Goal: Information Seeking & Learning: Learn about a topic

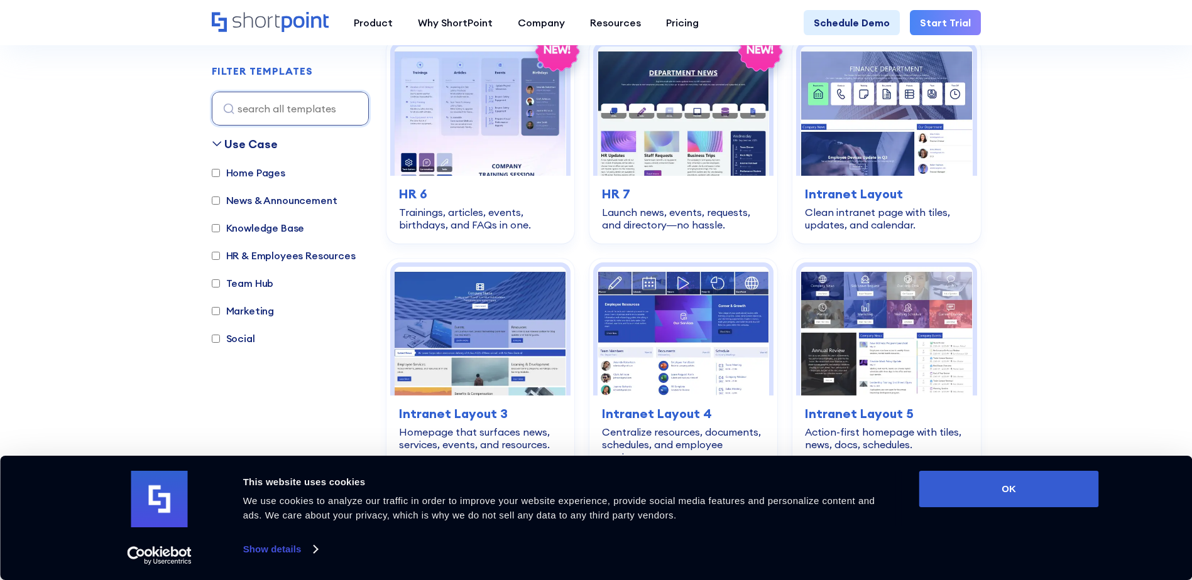
scroll to position [895, 0]
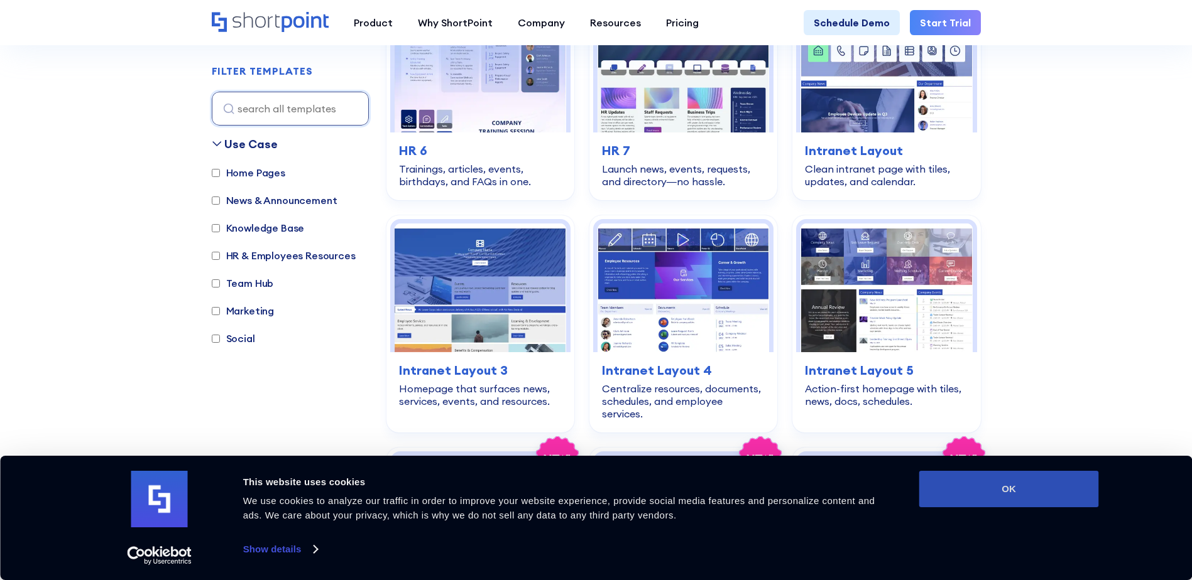
click at [1043, 479] on button "OK" at bounding box center [1009, 489] width 180 height 36
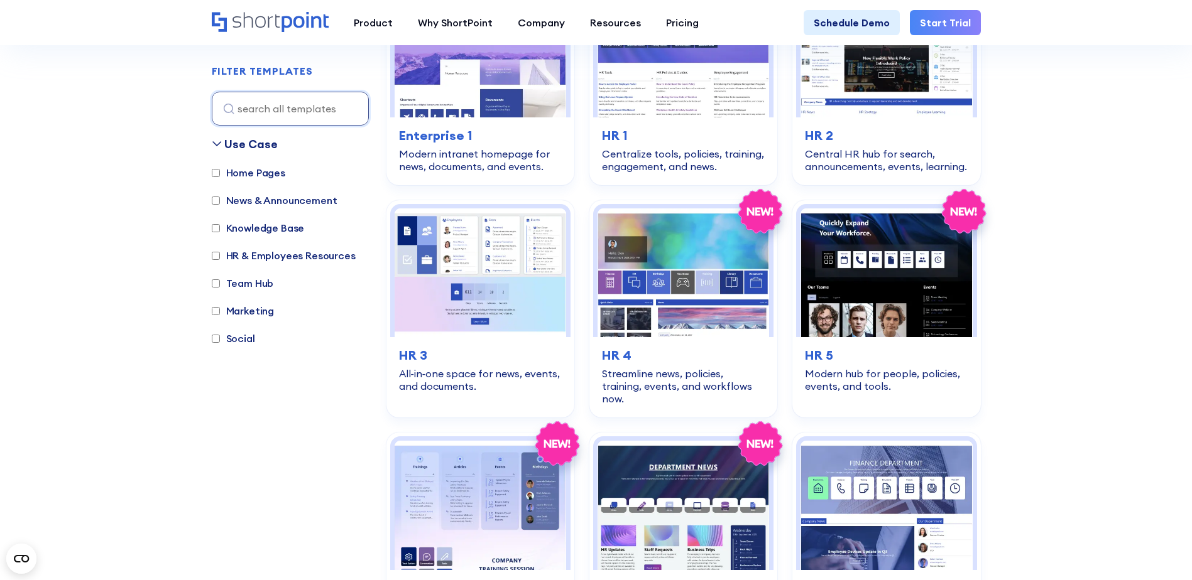
scroll to position [455, 0]
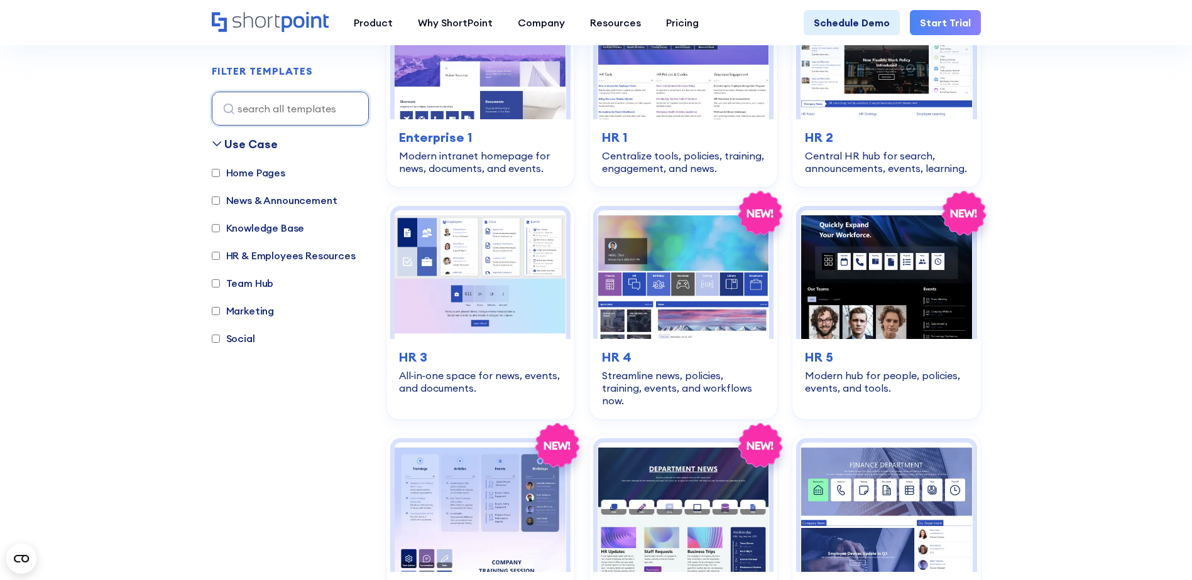
click at [261, 173] on label "Home Pages" at bounding box center [248, 172] width 73 height 15
click at [220, 173] on input "Home Pages" at bounding box center [216, 173] width 8 height 8
checkbox input "true"
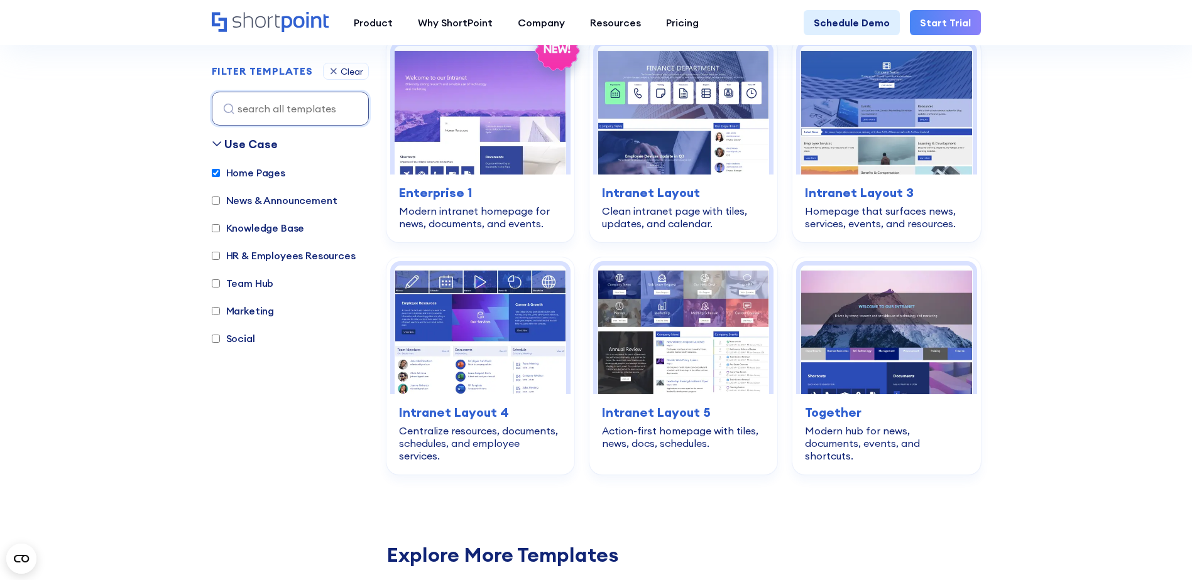
scroll to position [375, 0]
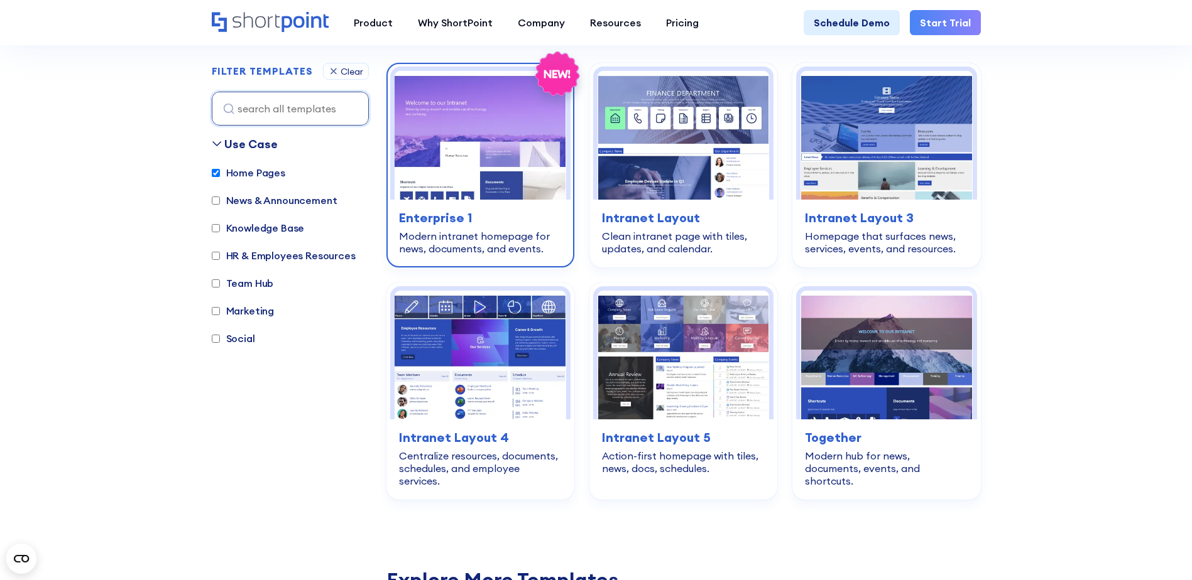
click at [491, 182] on img at bounding box center [479, 135] width 171 height 129
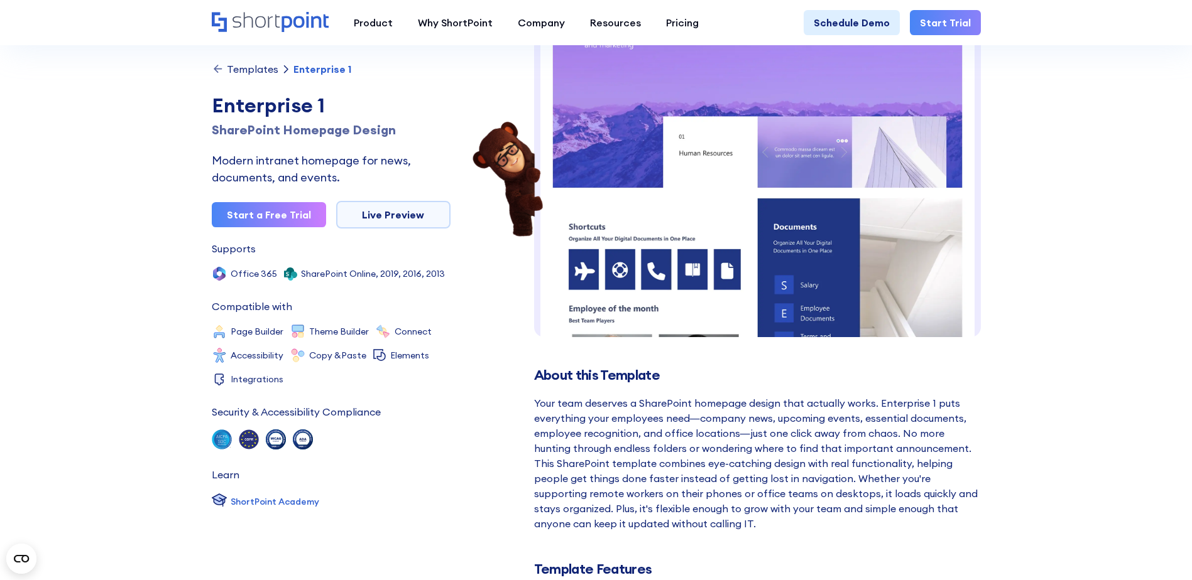
scroll to position [63, 0]
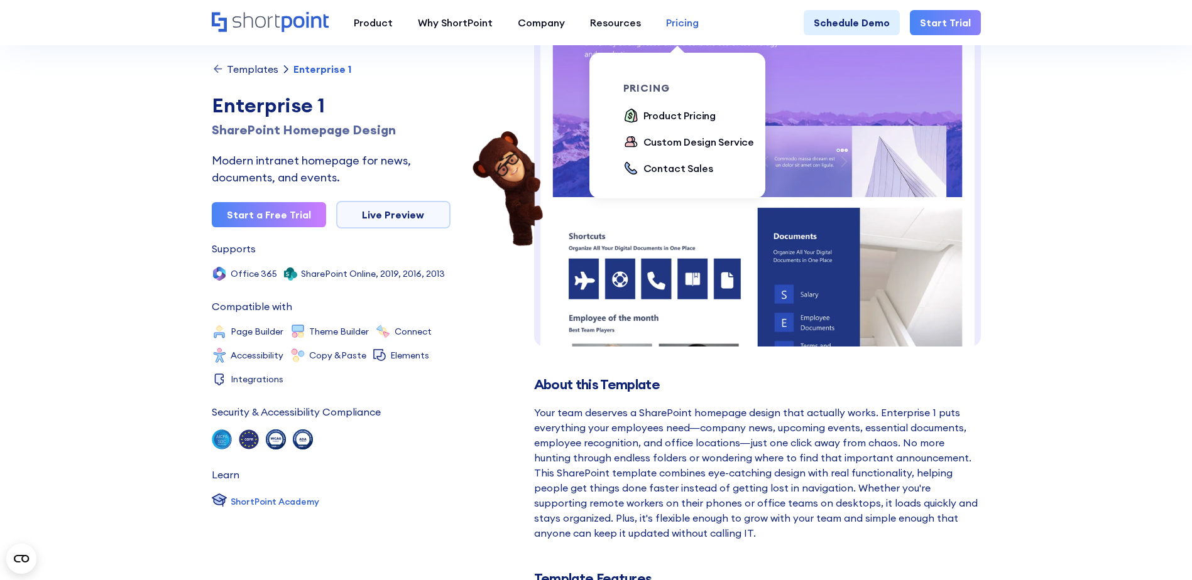
click at [687, 19] on div "Pricing" at bounding box center [682, 22] width 33 height 15
click at [677, 114] on div "Product Pricing" at bounding box center [679, 115] width 73 height 15
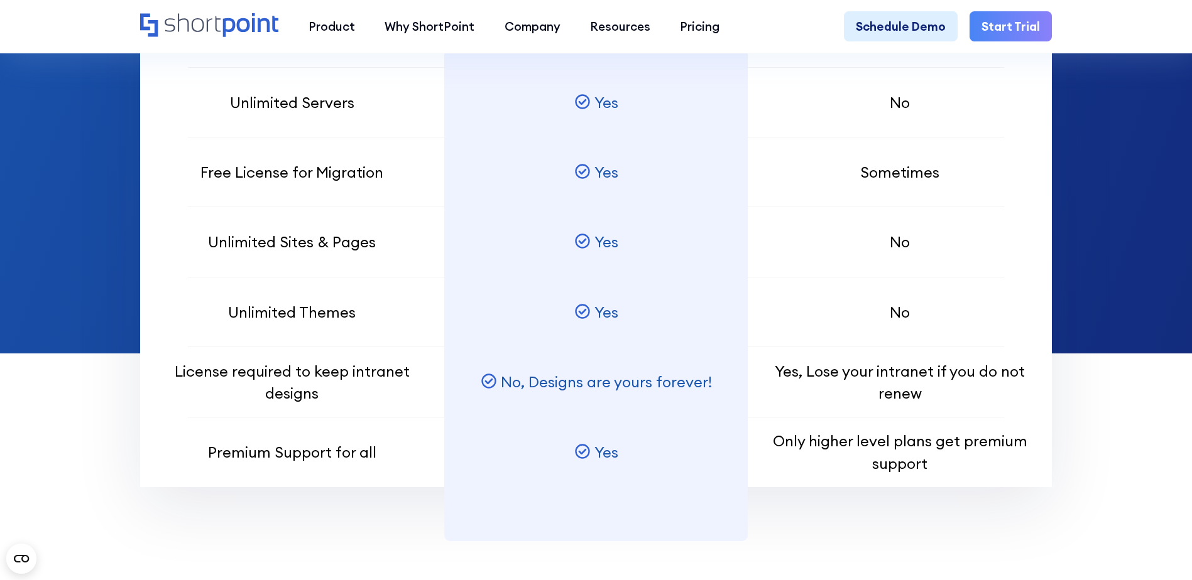
scroll to position [1319, 0]
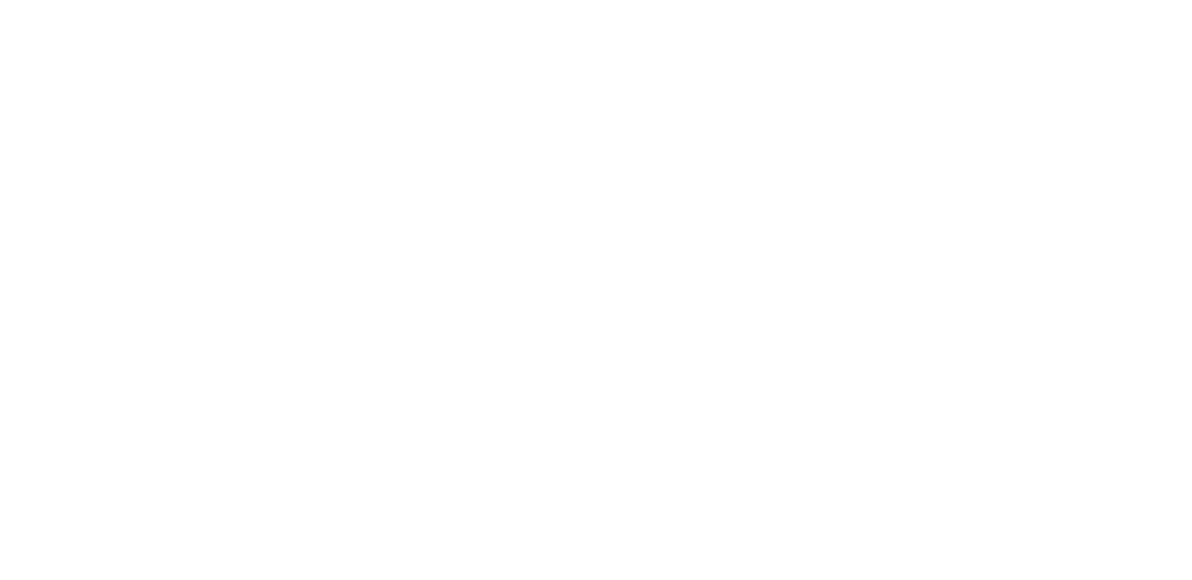
checkbox input "true"
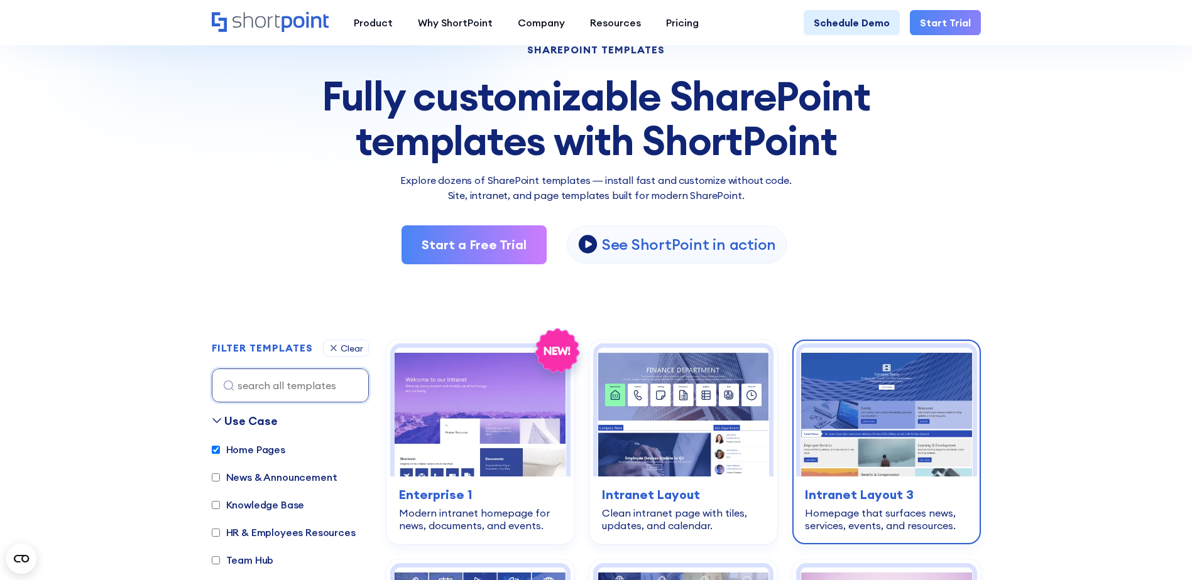
scroll to position [92, 0]
